Goal: Complete application form

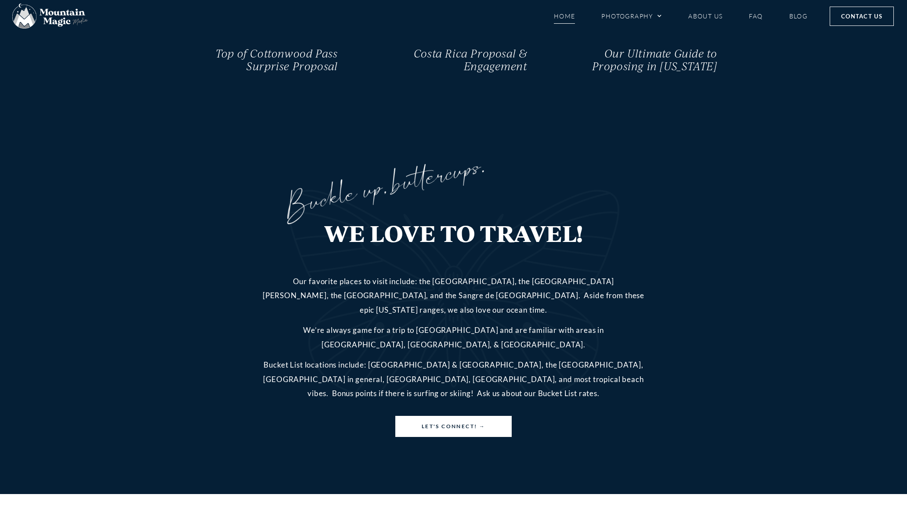
scroll to position [2678, 0]
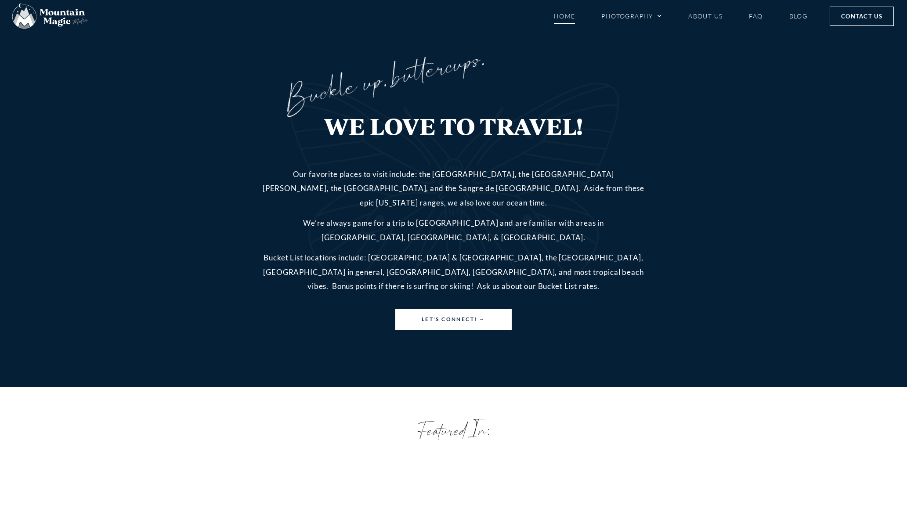
type input "[PERSON_NAME]"
type input "[EMAIL_ADDRESS][DOMAIN_NAME]"
type input "6029081680"
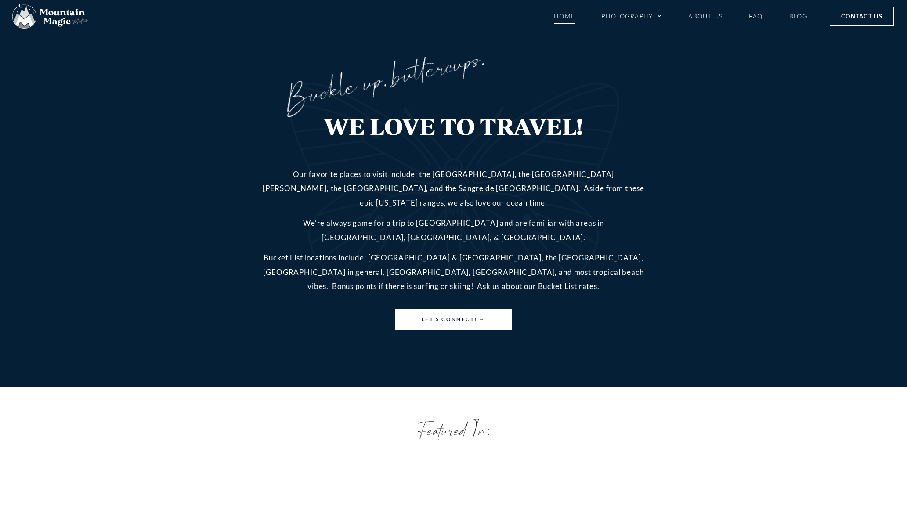
type input "Either"
select select "Wedding"
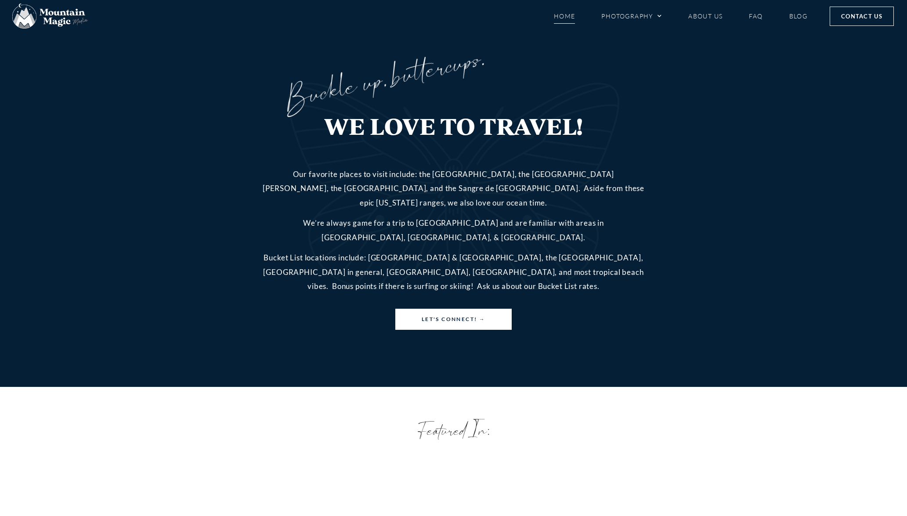
select select "Word of mouth"
click at [358, 47] on textarea "Tell us about the magic moments you want us to capture!" at bounding box center [453, 24] width 271 height 44
type textarea "Date: [DATE] [PERSON_NAME] (My nice) and [PERSON_NAME] are getting married. The…"
click at [331, 117] on textarea "Do you have any questions for us?" at bounding box center [453, 95] width 271 height 44
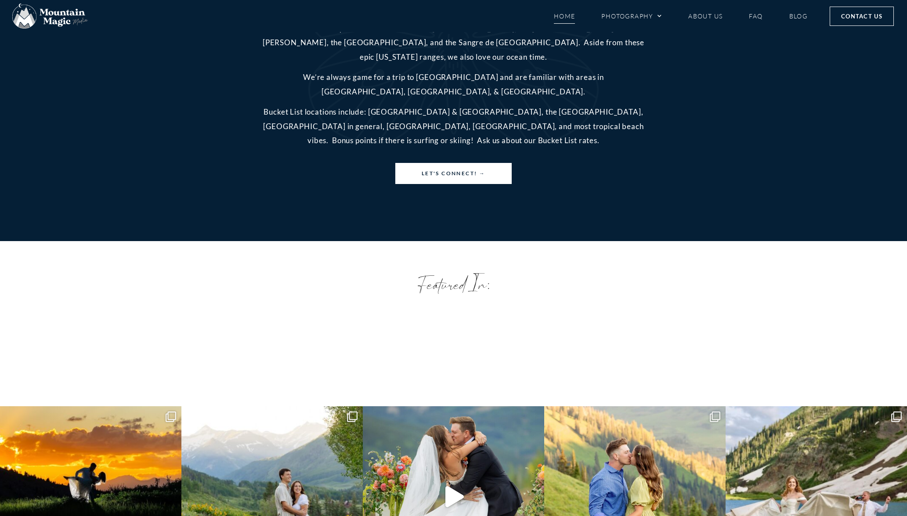
scroll to position [2848, 0]
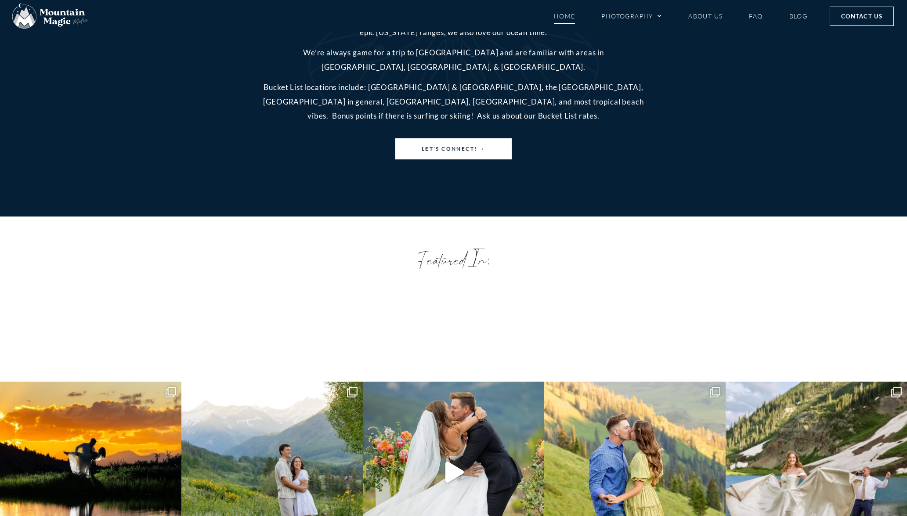
type textarea "Availability and pricing, please."
click at [332, 55] on input "What is tacocat spelled backwards?" at bounding box center [453, 44] width 271 height 21
type input "tacocat"
click at [340, 87] on button "Submit →" at bounding box center [353, 76] width 70 height 21
